Goal: Information Seeking & Learning: Learn about a topic

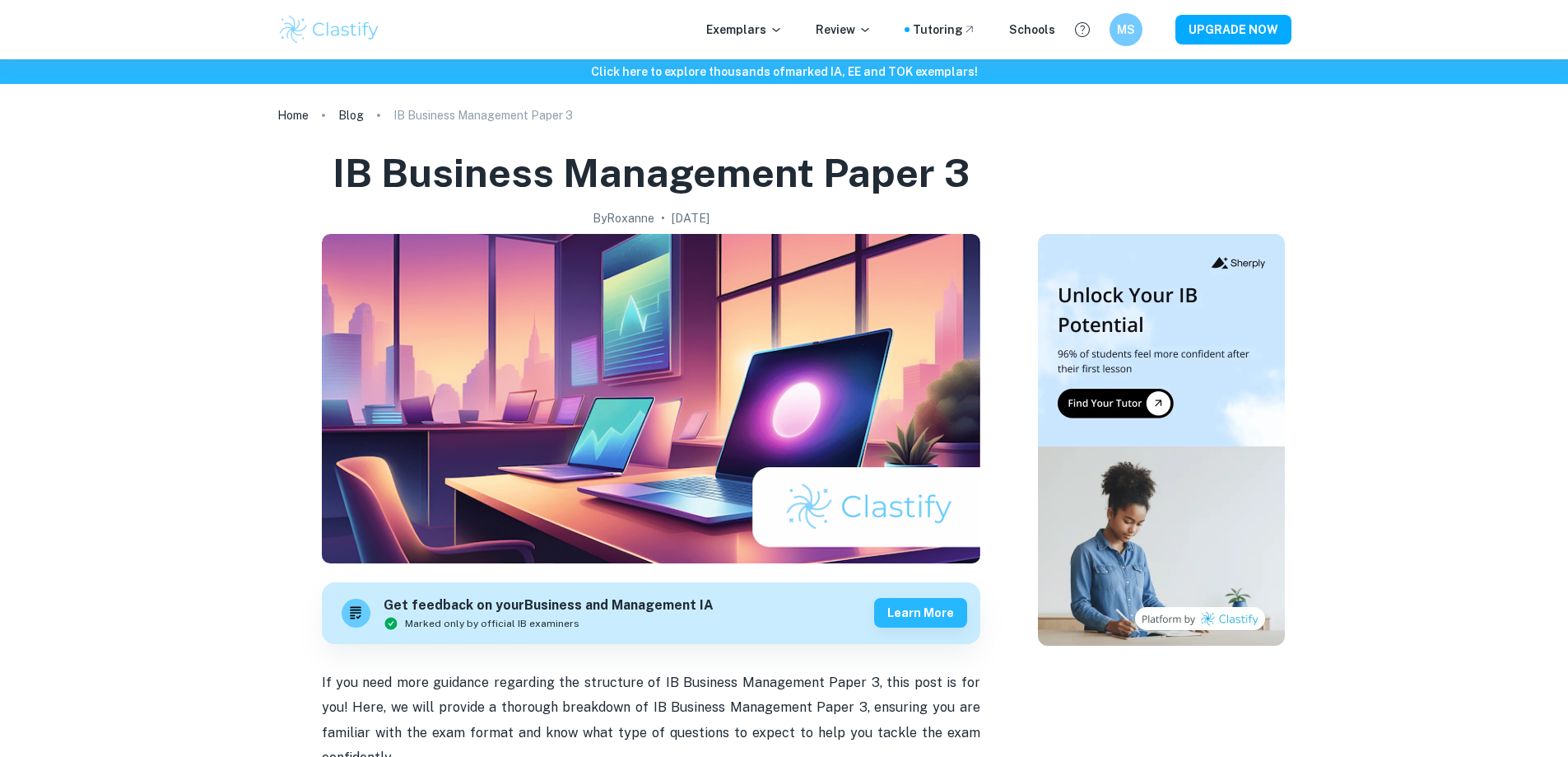
click at [325, 38] on img at bounding box center [329, 30] width 105 height 33
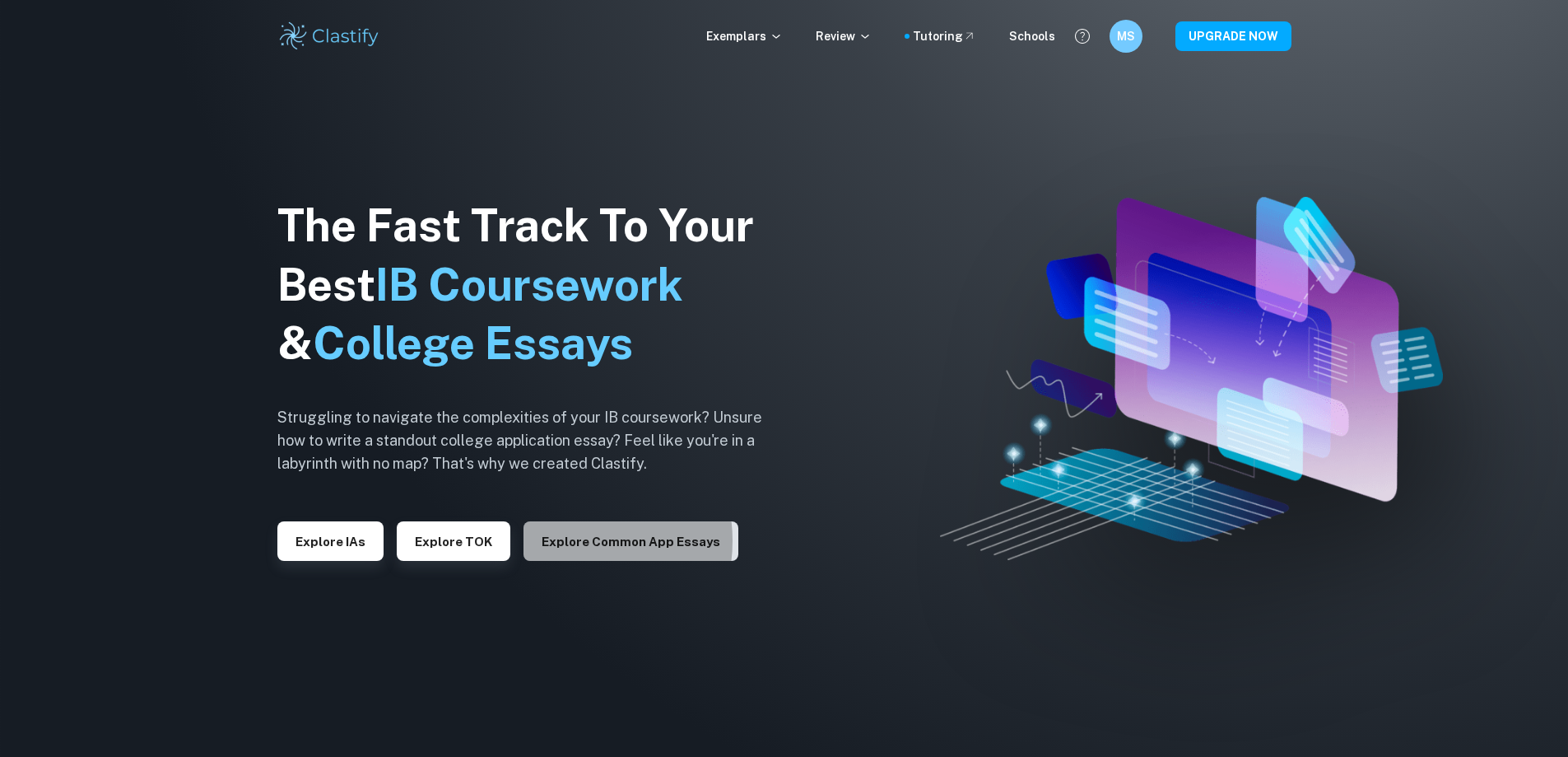
click at [557, 540] on button "Explore Common App essays" at bounding box center [631, 540] width 215 height 40
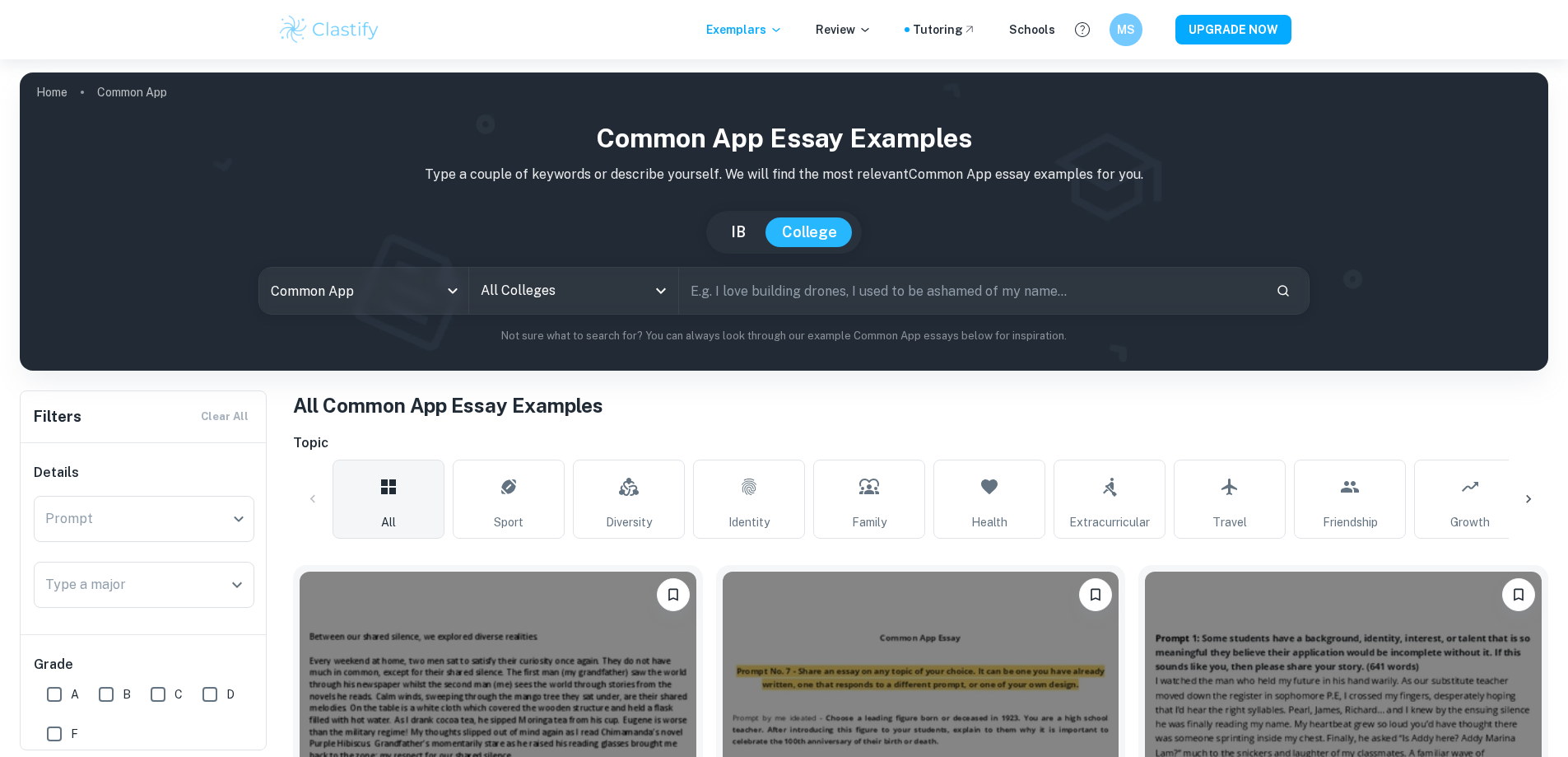
click at [734, 228] on button "IB" at bounding box center [738, 232] width 48 height 30
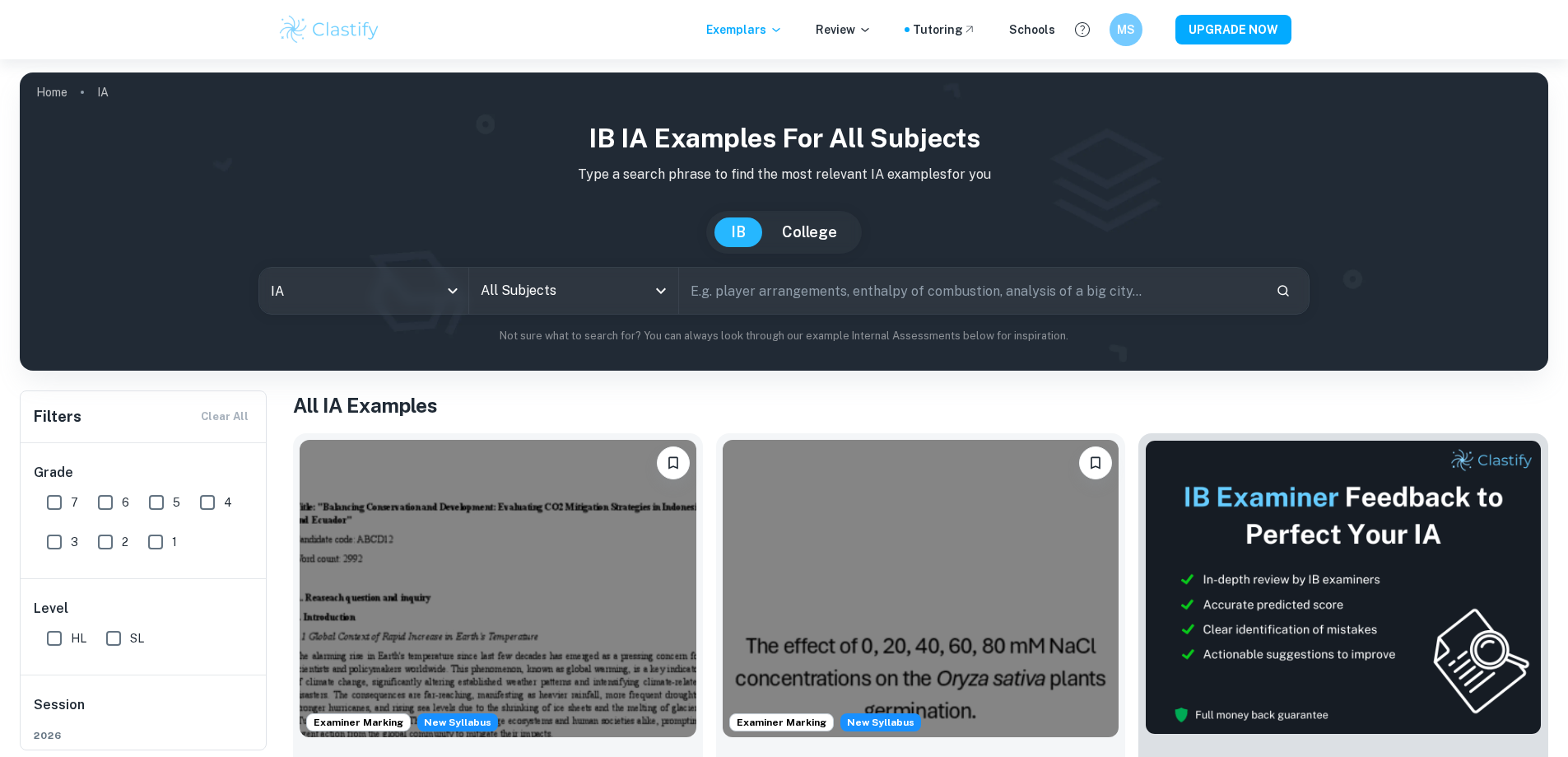
click at [817, 234] on button "College" at bounding box center [809, 232] width 88 height 30
type input "common app"
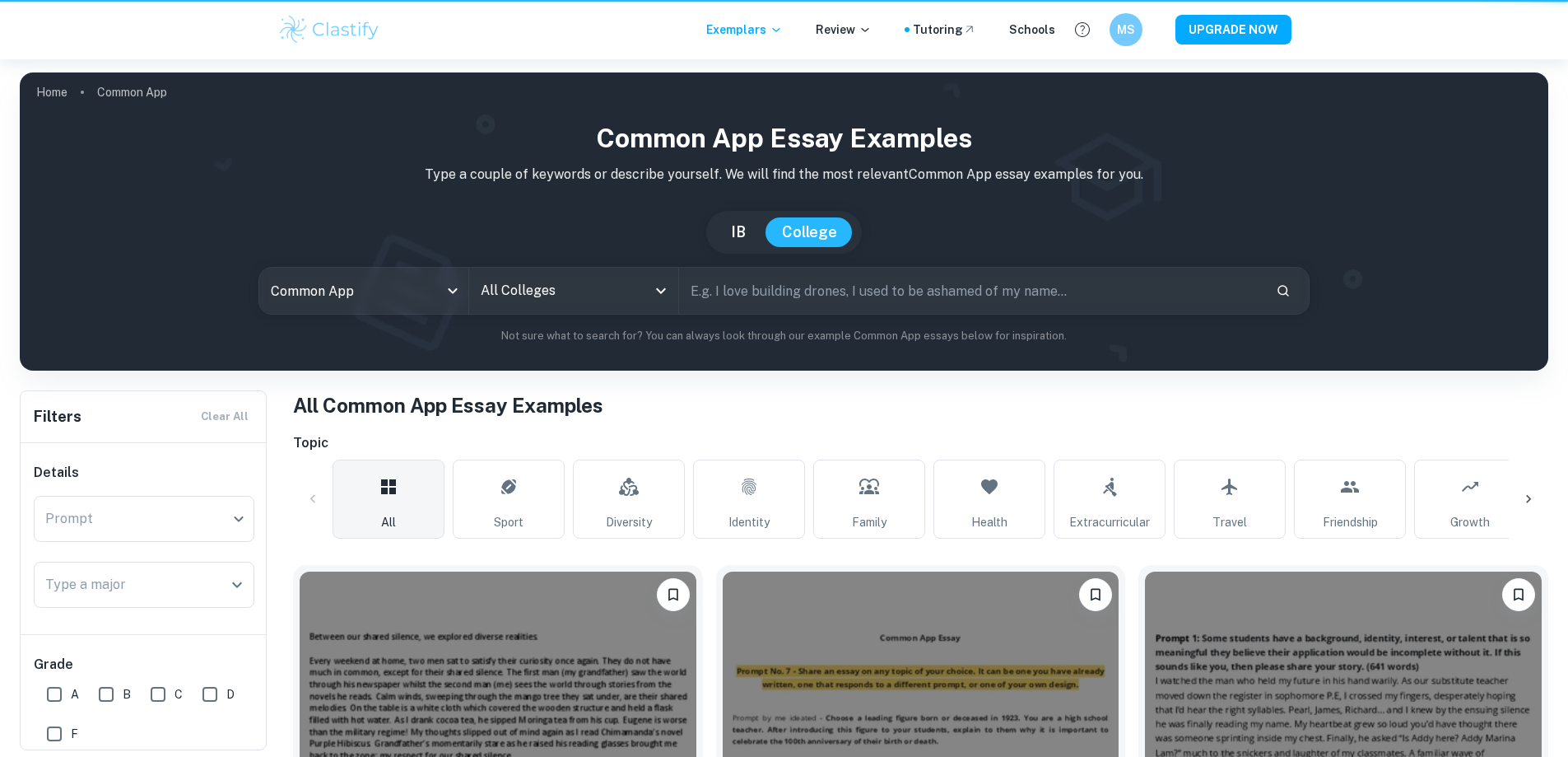
click at [557, 288] on input "All Colleges" at bounding box center [561, 291] width 169 height 31
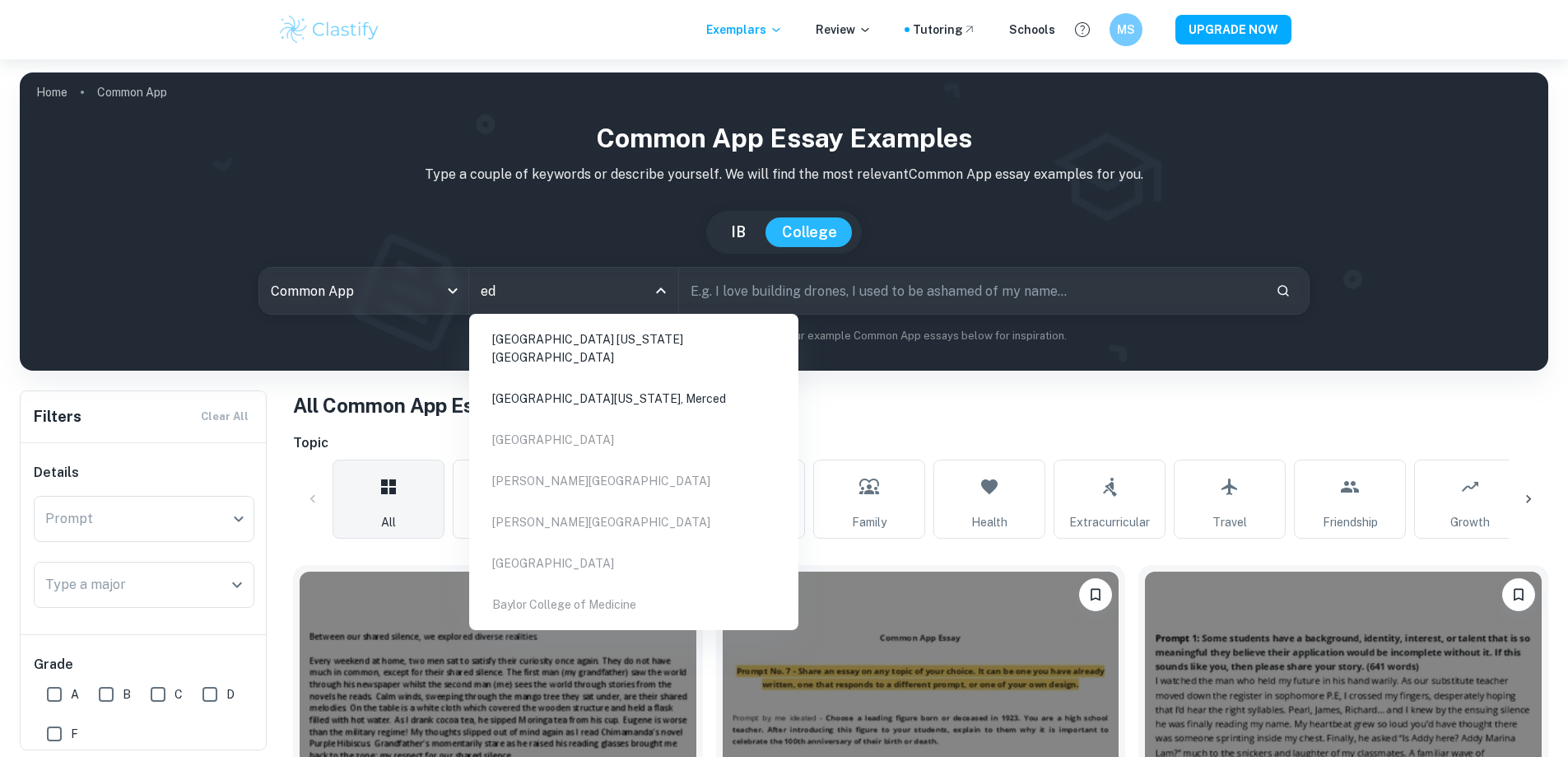
type input "e"
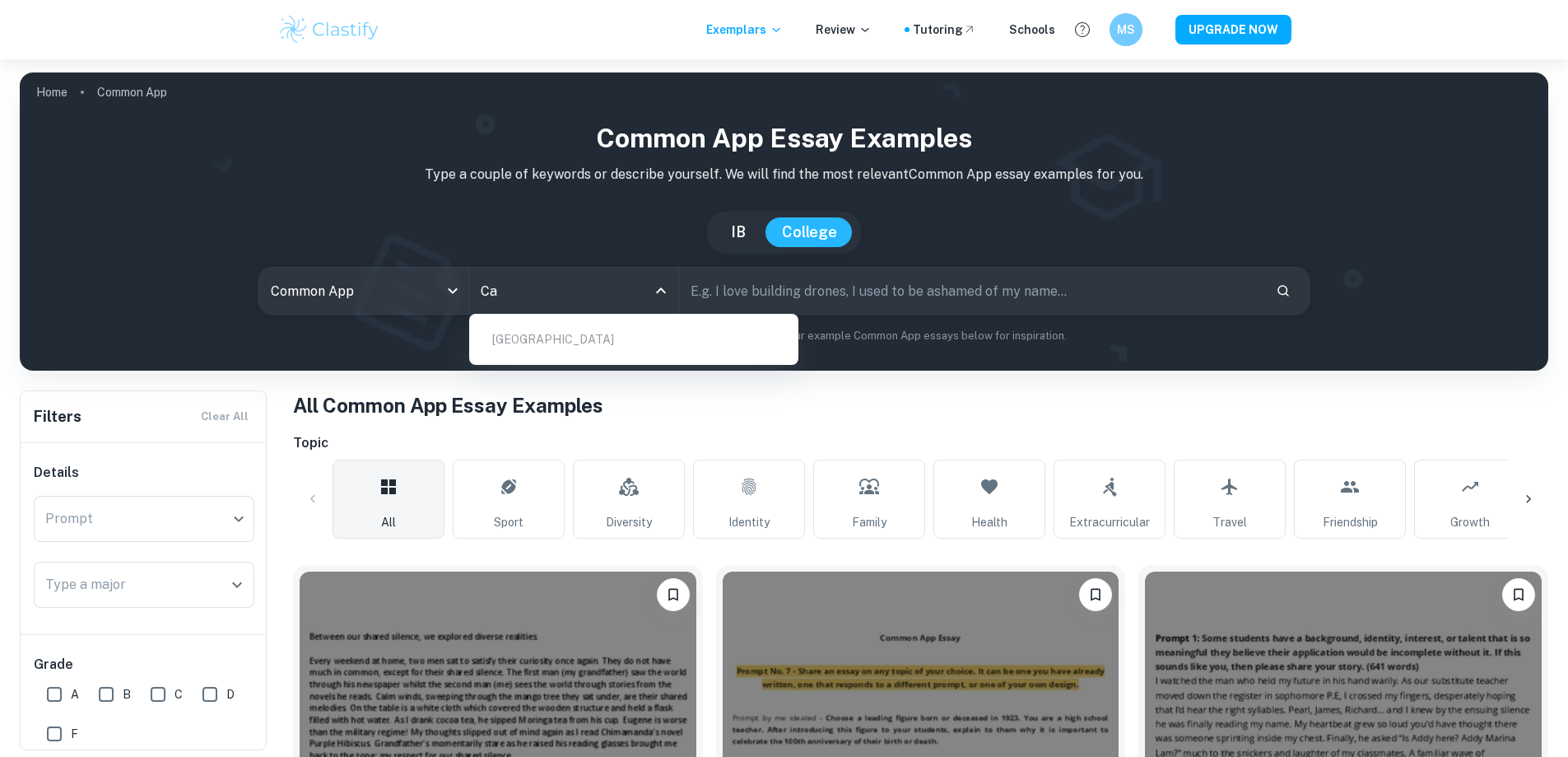
type input "C"
type input "l"
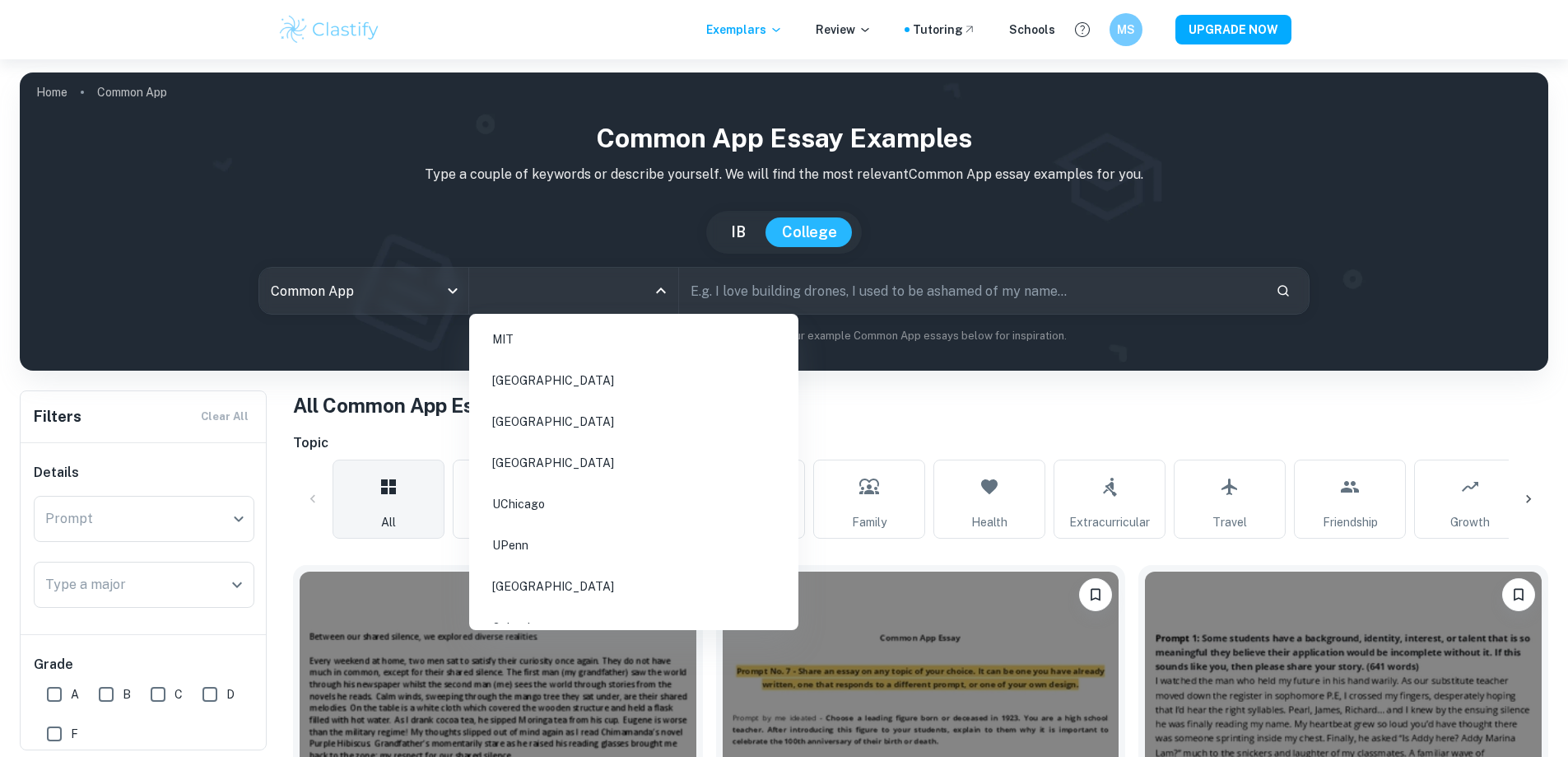
click at [739, 225] on button "IB" at bounding box center [738, 232] width 48 height 30
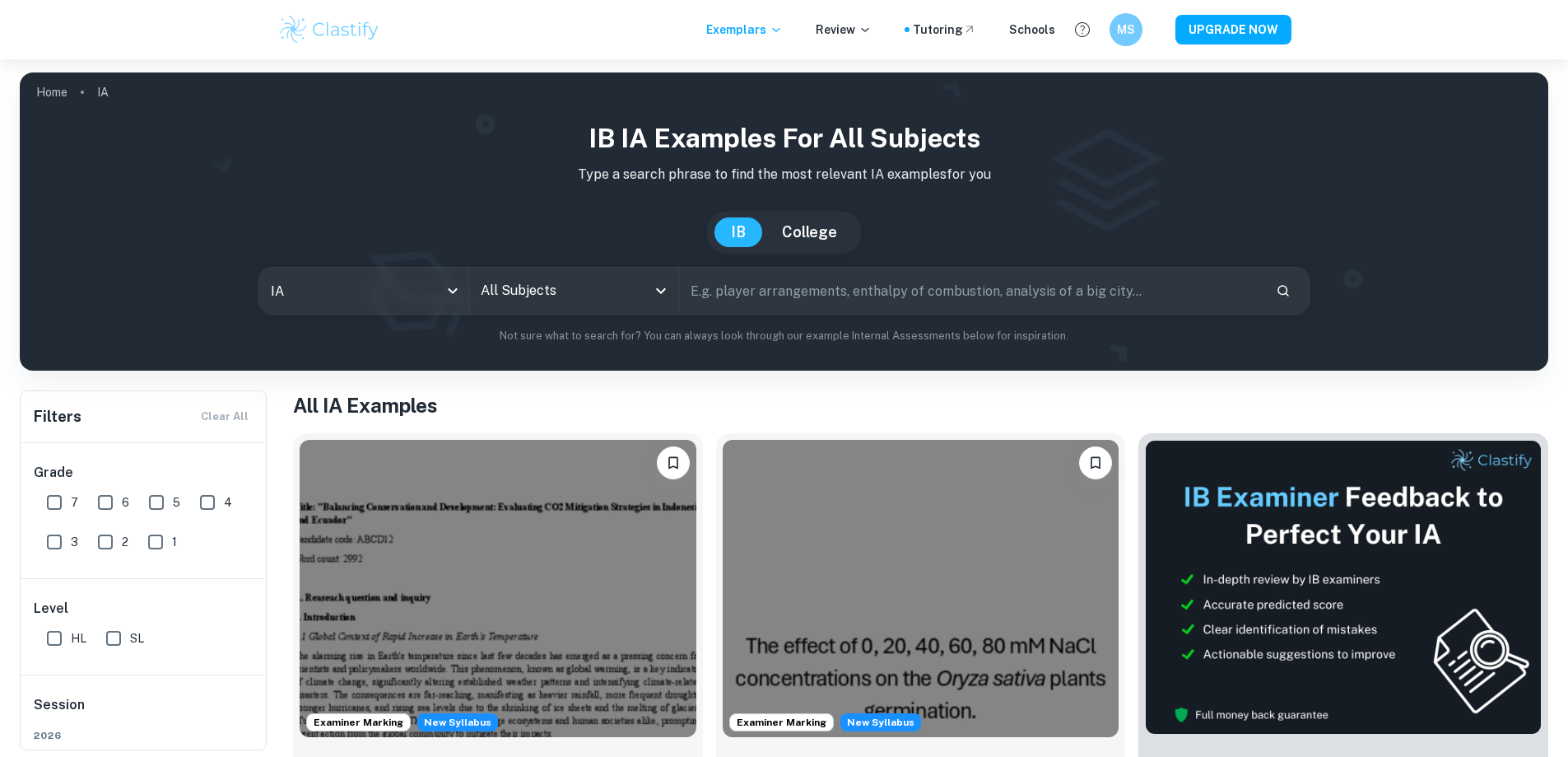
click at [559, 289] on input "All Subjects" at bounding box center [561, 291] width 169 height 31
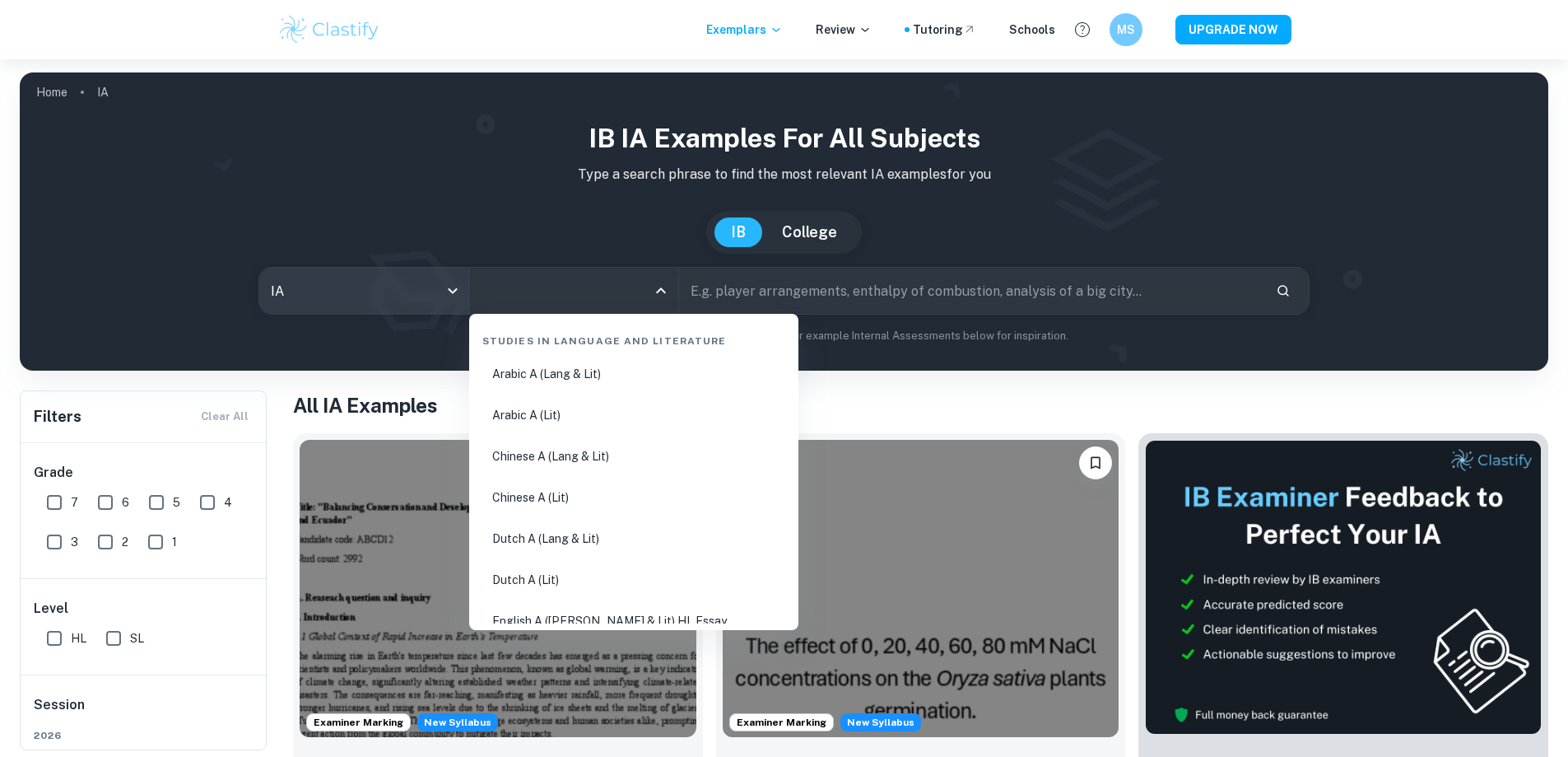
click at [429, 291] on body "We value your privacy We use cookies to enhance your browsing experience, serve…" at bounding box center [784, 438] width 1568 height 757
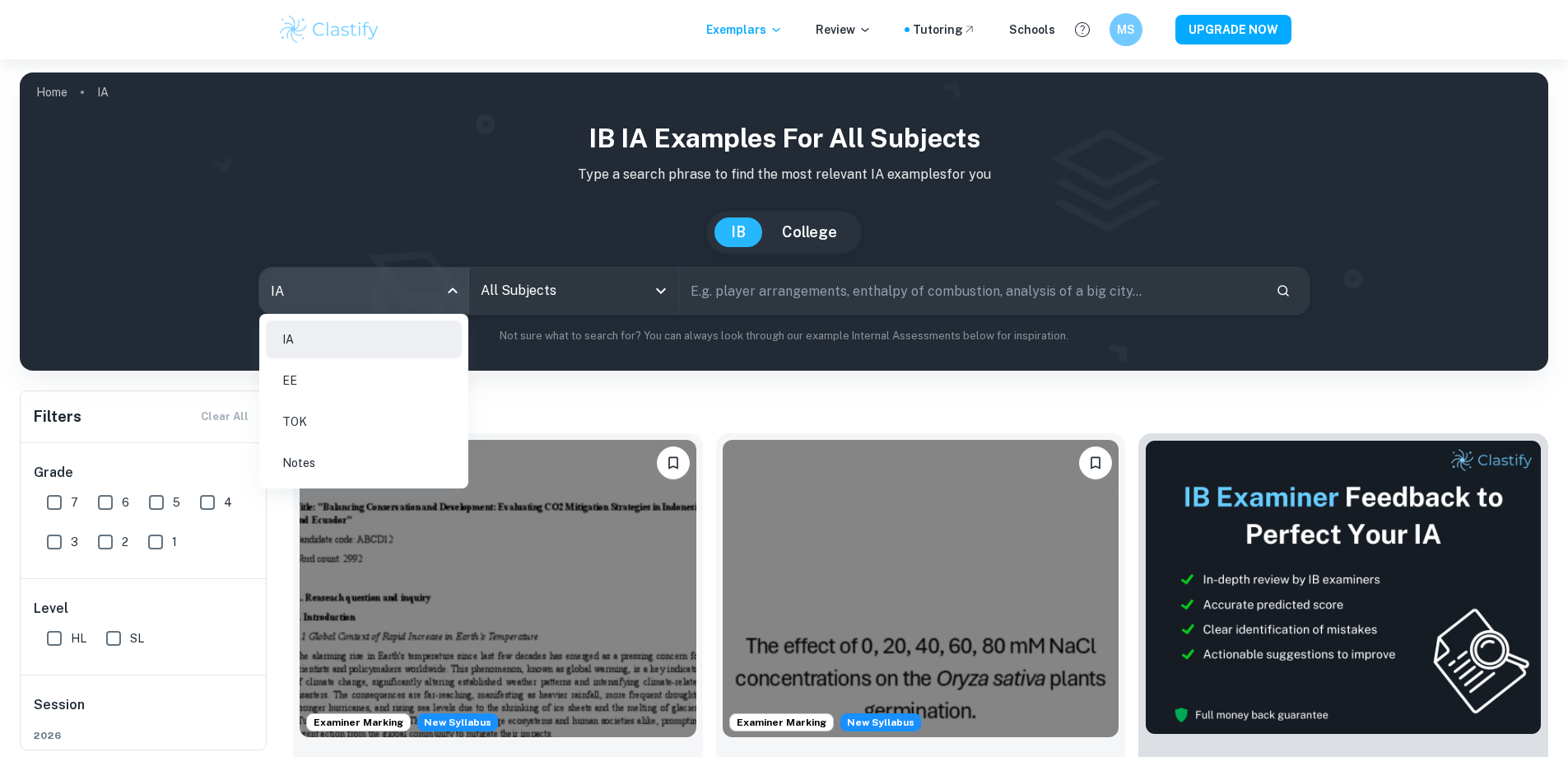
click at [372, 388] on li "EE" at bounding box center [364, 380] width 196 height 38
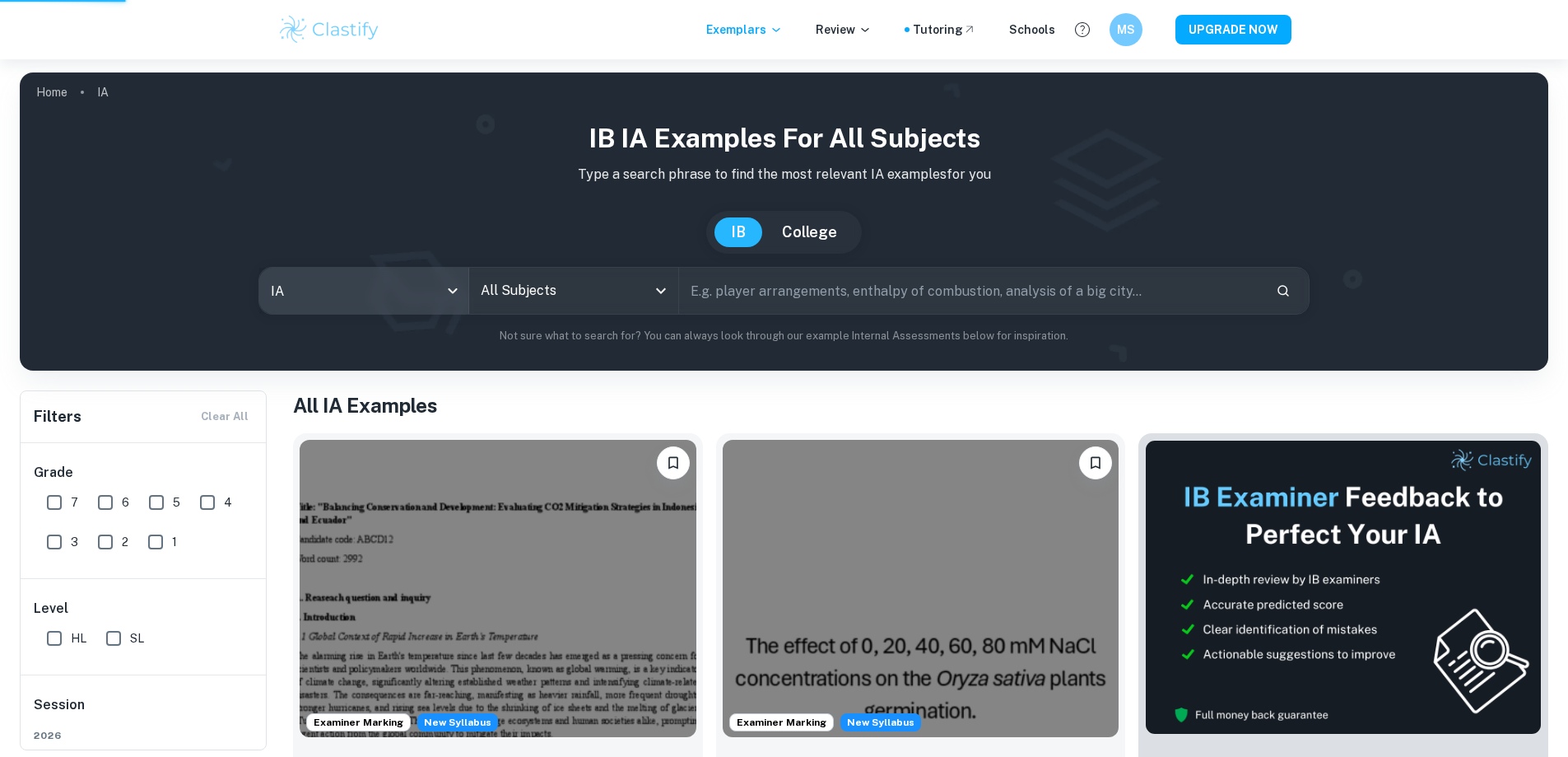
type input "ee"
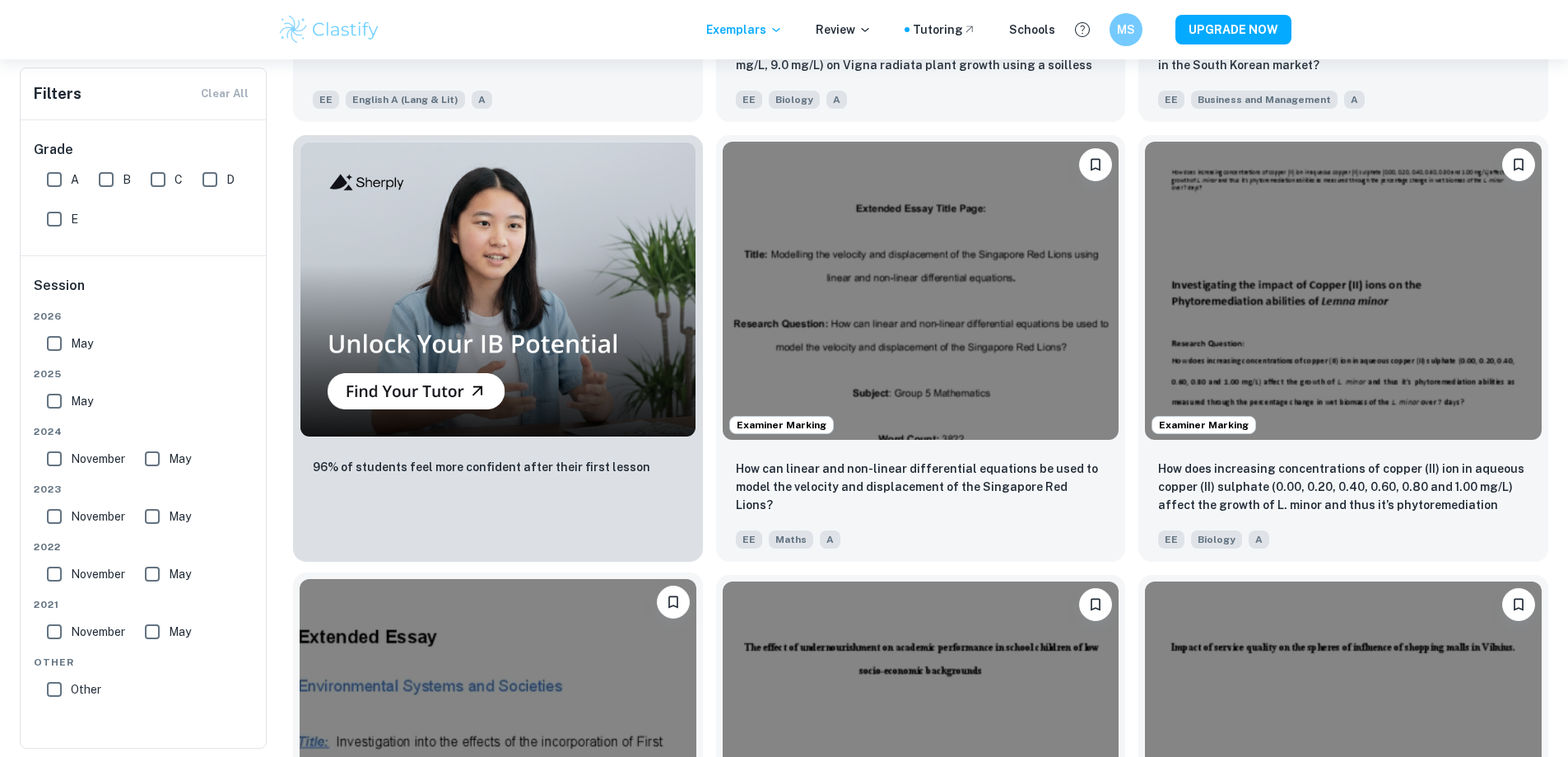
scroll to position [1208, 0]
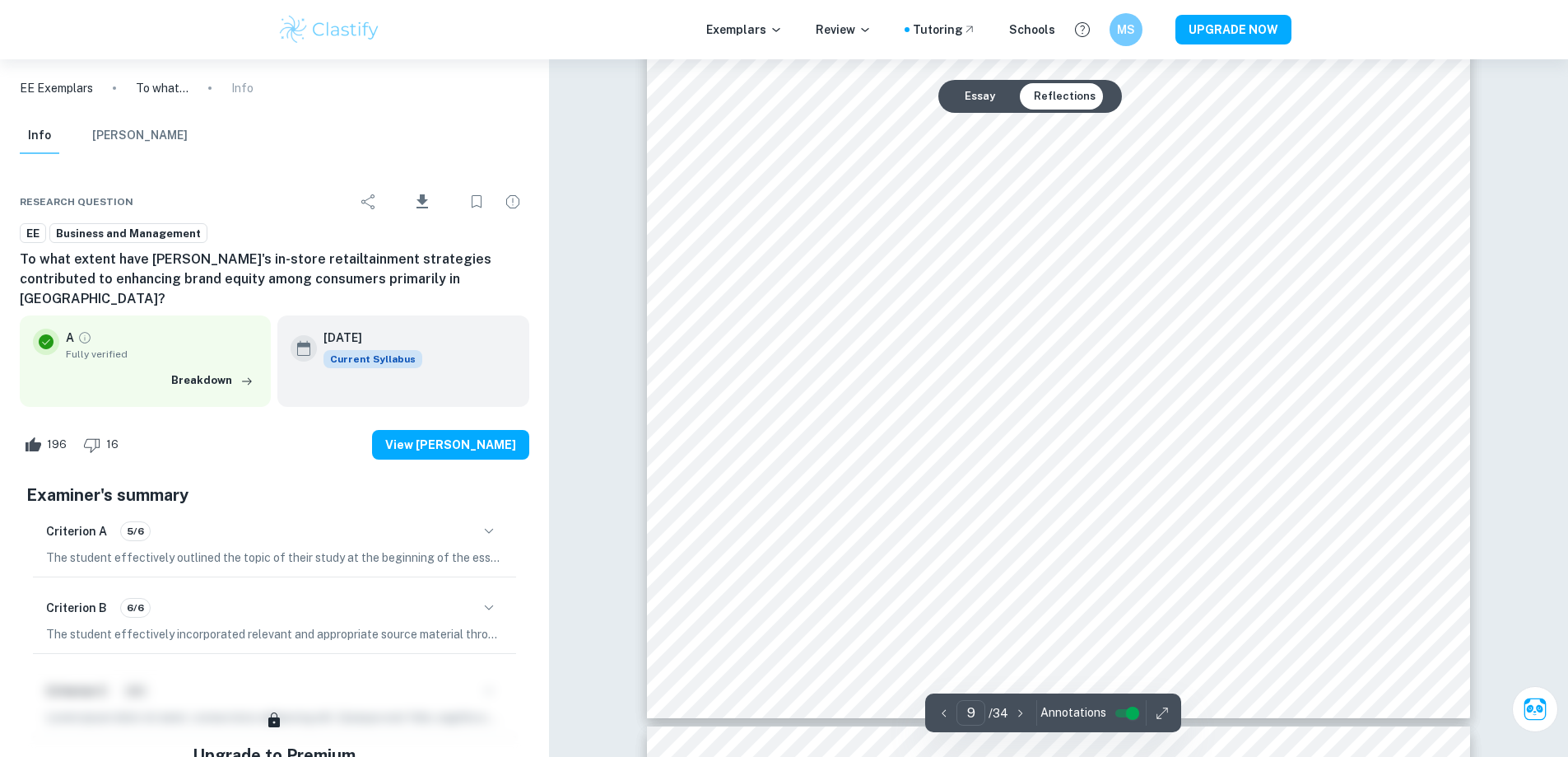
scroll to position [10319, 0]
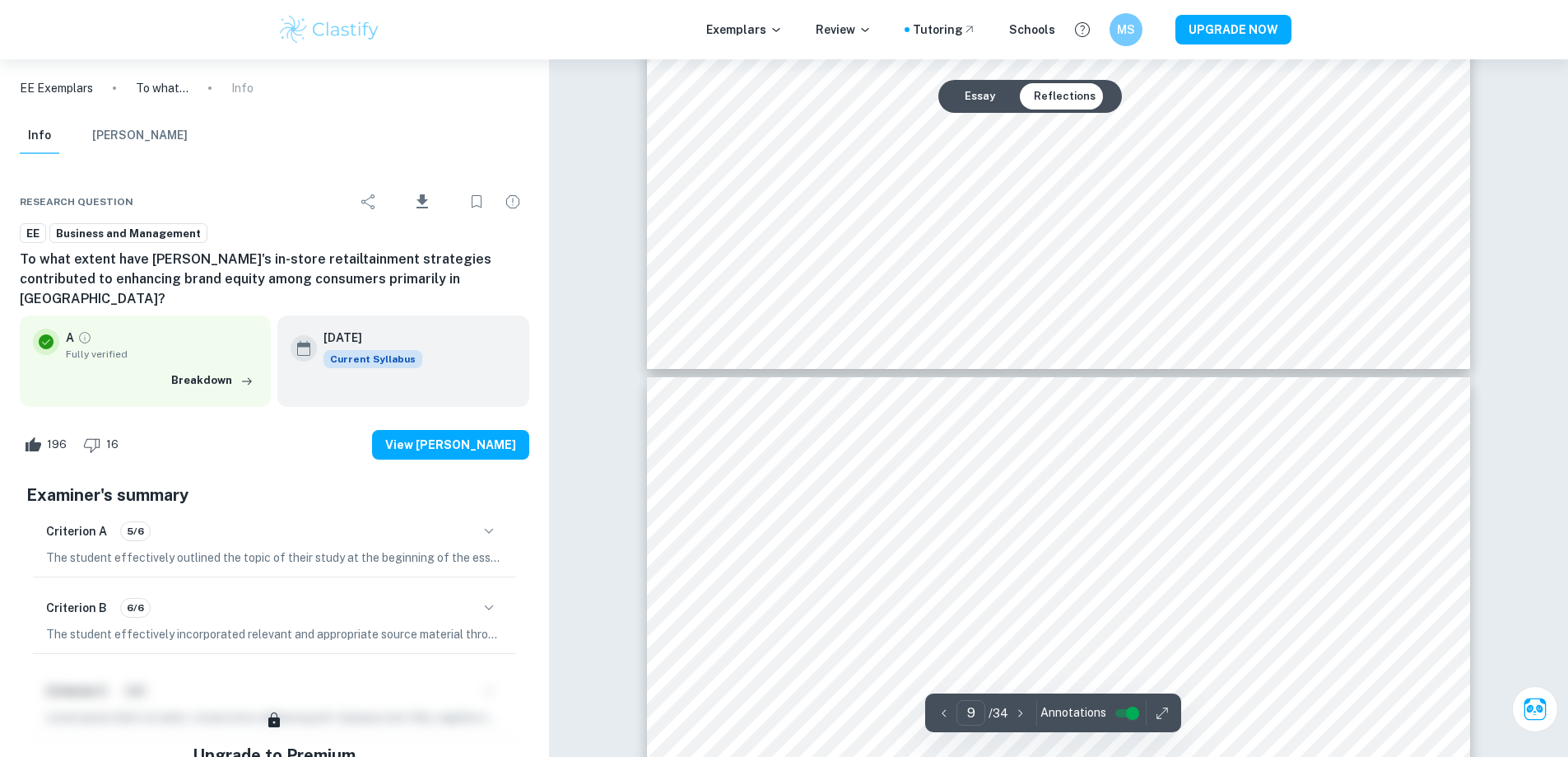
type input "10"
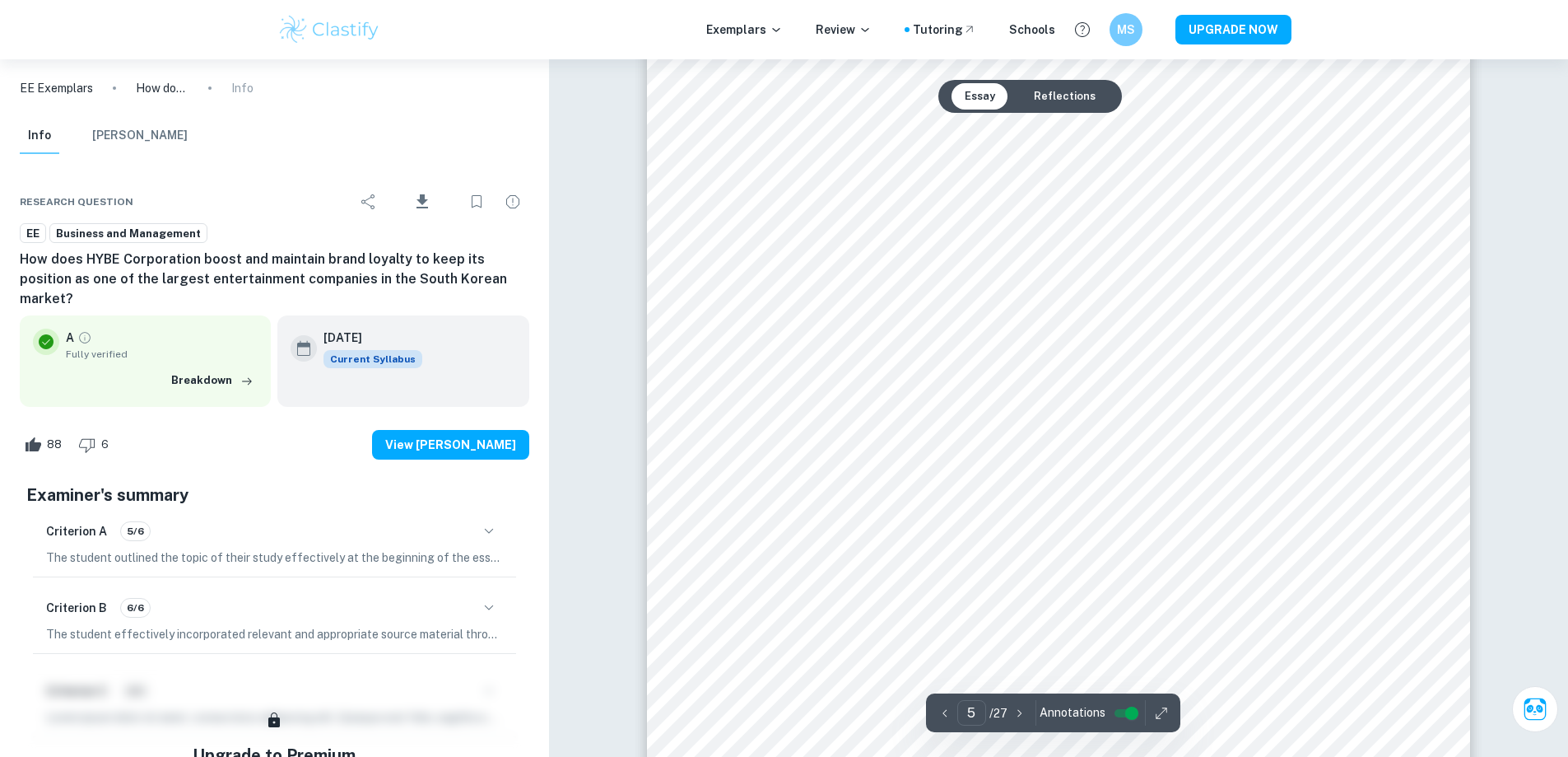
scroll to position [5081, 0]
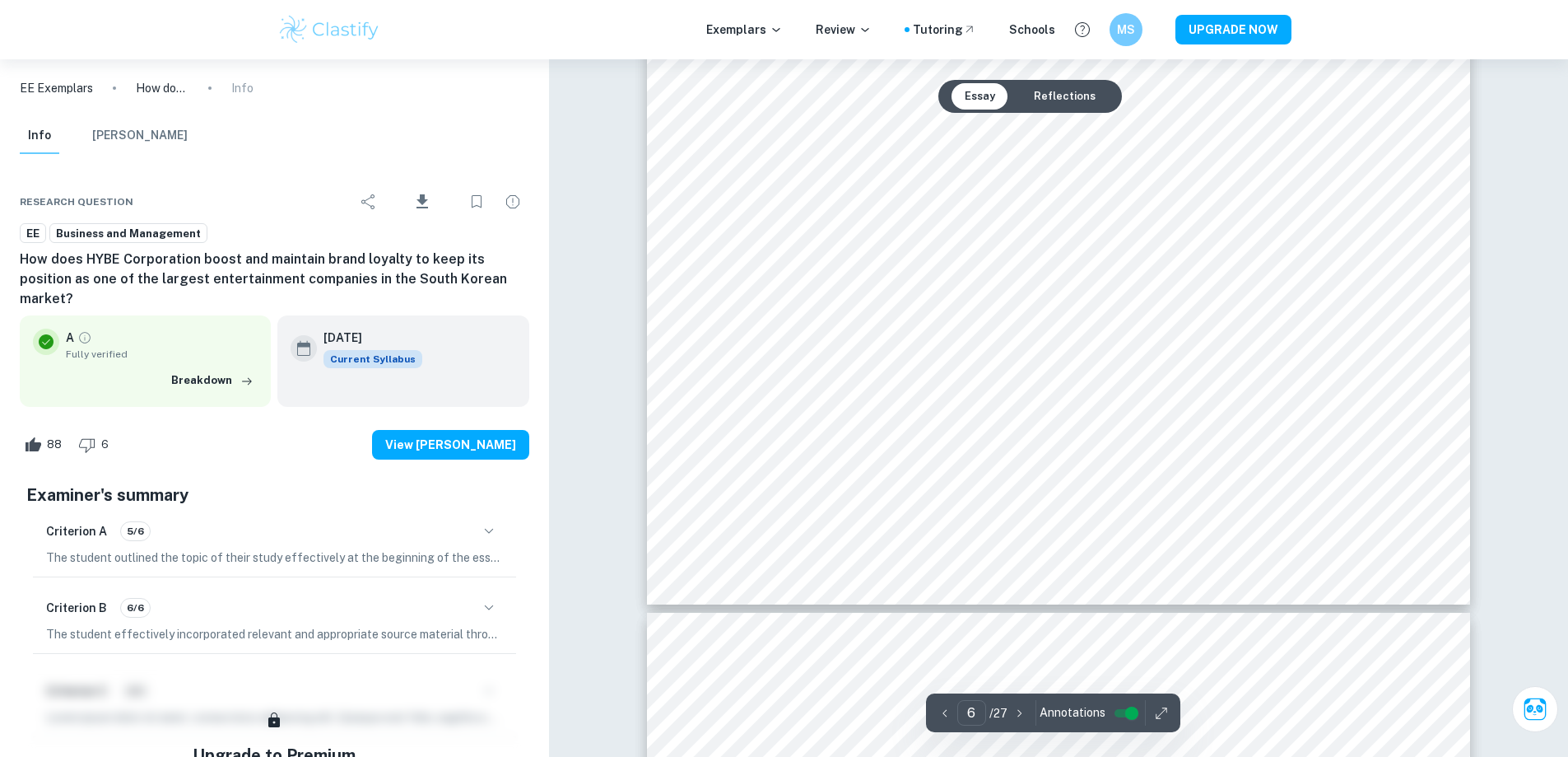
type input "7"
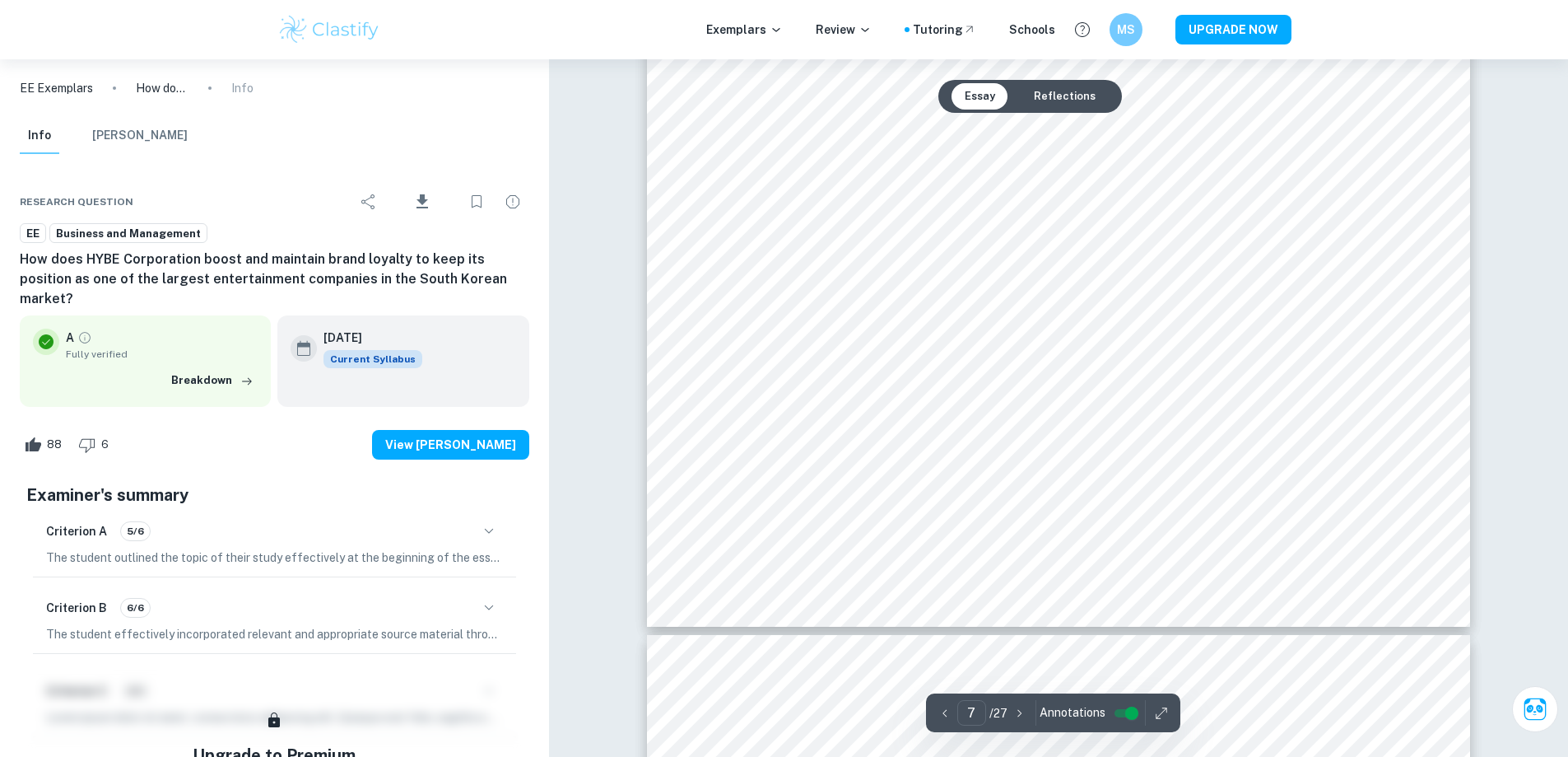
scroll to position [7935, 0]
